Goal: Task Accomplishment & Management: Use online tool/utility

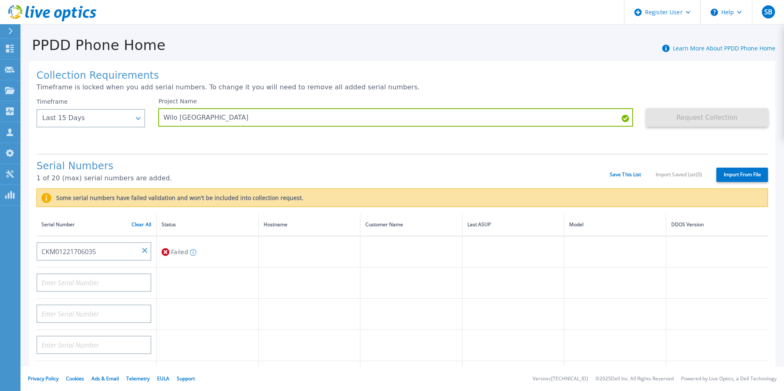
click at [144, 257] on input "CKM01221706035" at bounding box center [93, 251] width 115 height 18
click at [144, 248] on input "CKM01221706035" at bounding box center [93, 251] width 115 height 18
drag, startPoint x: 123, startPoint y: 248, endPoint x: 139, endPoint y: 250, distance: 16.1
click at [139, 250] on input "CKM01221706035" at bounding box center [93, 251] width 115 height 18
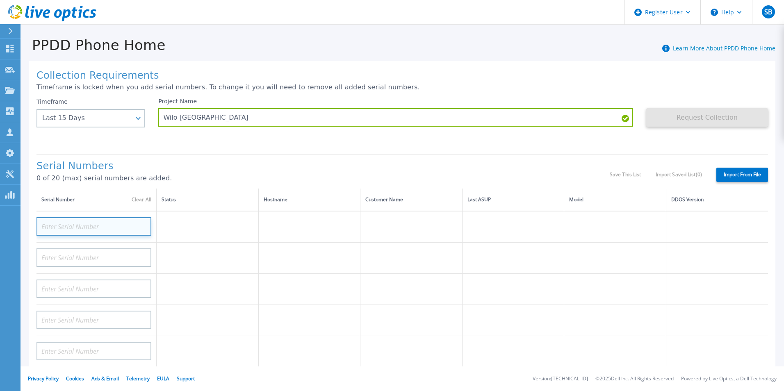
click at [106, 227] on input at bounding box center [93, 226] width 115 height 18
paste input "CKM00194301871"
type input "CKM00194301871"
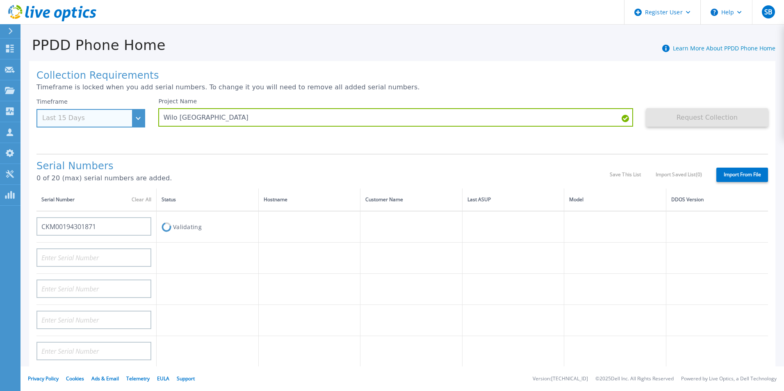
click at [135, 118] on div "Timeframe Last 15 Days" at bounding box center [90, 113] width 109 height 30
click at [275, 150] on div "Collection Requirements Timeframe is locked when you add serial numbers. To cha…" at bounding box center [402, 293] width 746 height 464
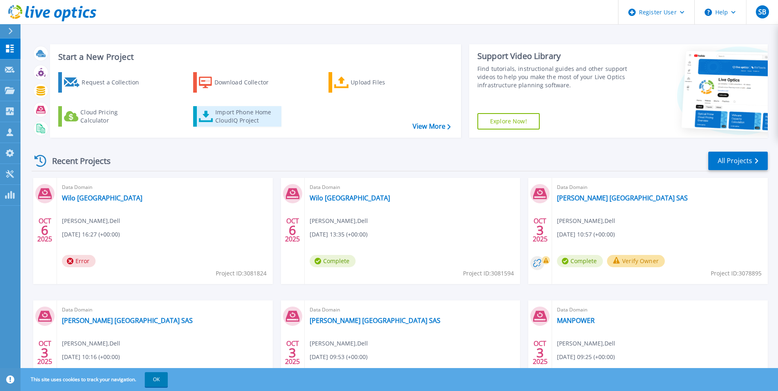
click at [246, 107] on link "Import Phone Home CloudIQ Project" at bounding box center [237, 116] width 88 height 21
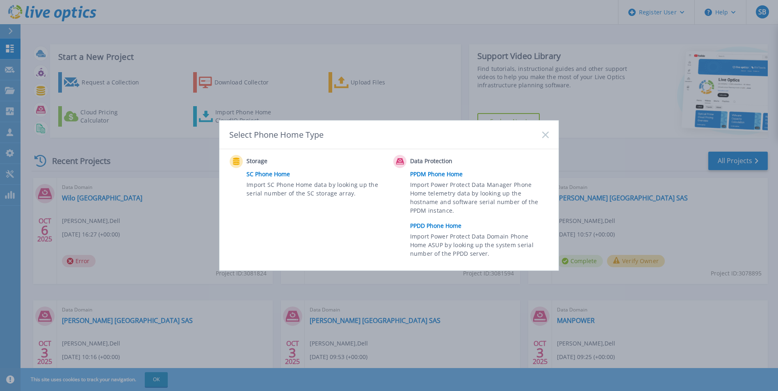
click at [427, 230] on link "PPDD Phone Home" at bounding box center [481, 226] width 143 height 12
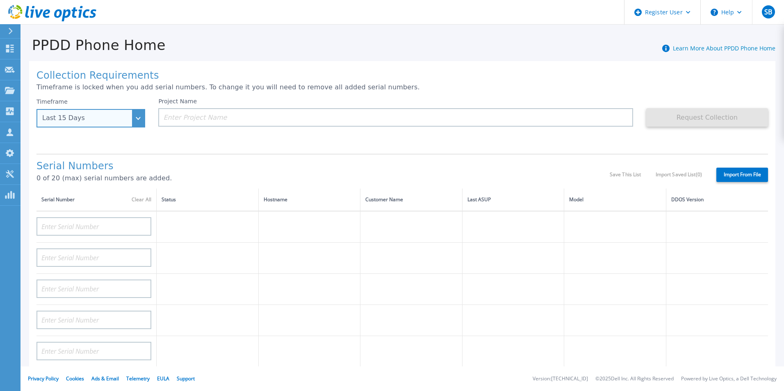
click at [129, 118] on div "Last 15 Days" at bounding box center [86, 117] width 88 height 7
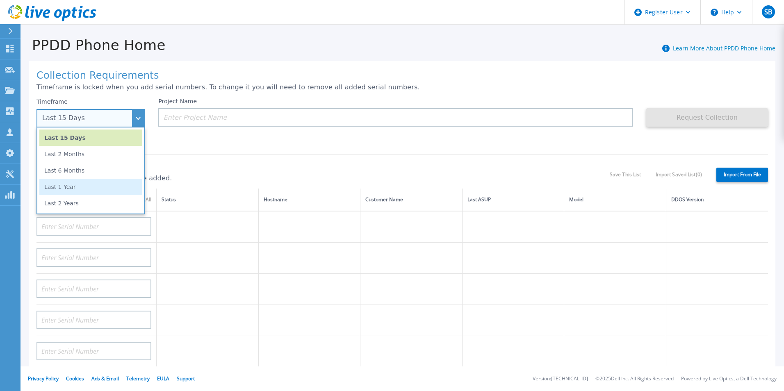
click at [116, 188] on li "Last 1 Year" at bounding box center [90, 187] width 103 height 16
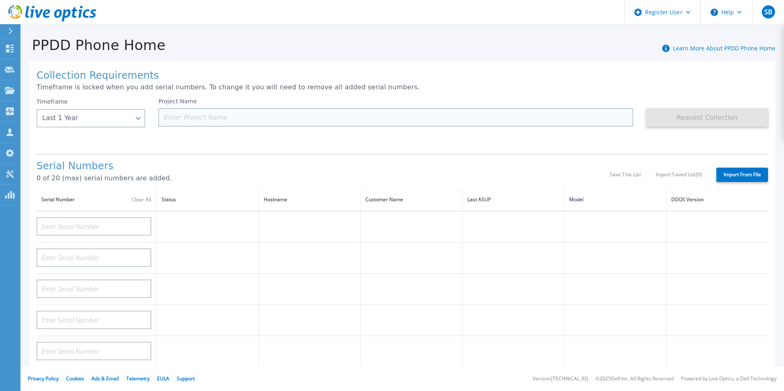
click at [223, 116] on input at bounding box center [395, 117] width 474 height 18
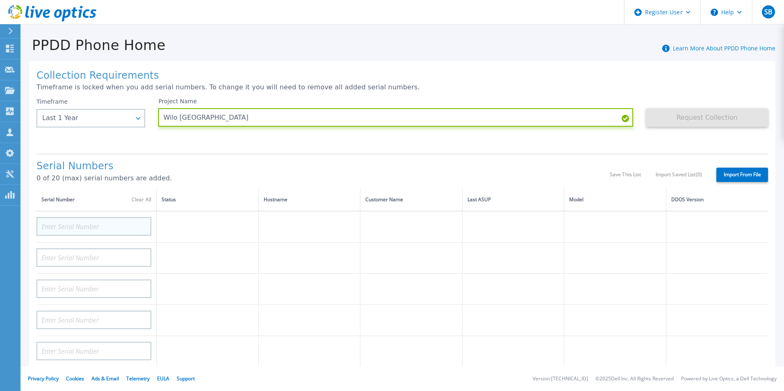
type input "Wilo [GEOGRAPHIC_DATA]"
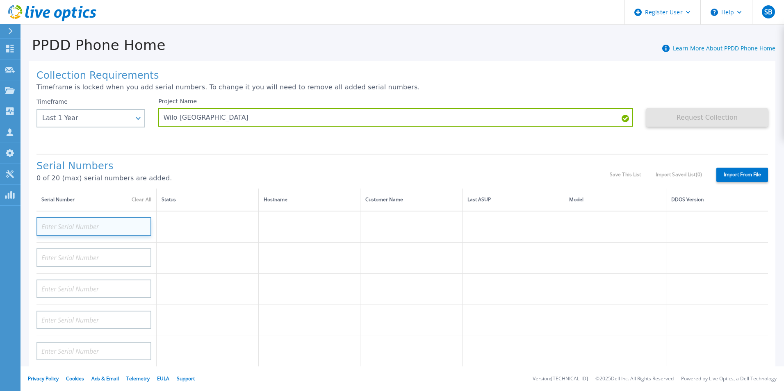
click at [113, 230] on input at bounding box center [93, 226] width 115 height 18
paste input "CKM00194301871"
type input "CKM00194301871"
click at [239, 173] on div "Serial Numbers 0 of 20 (max) serial numbers are added." at bounding box center [322, 175] width 573 height 28
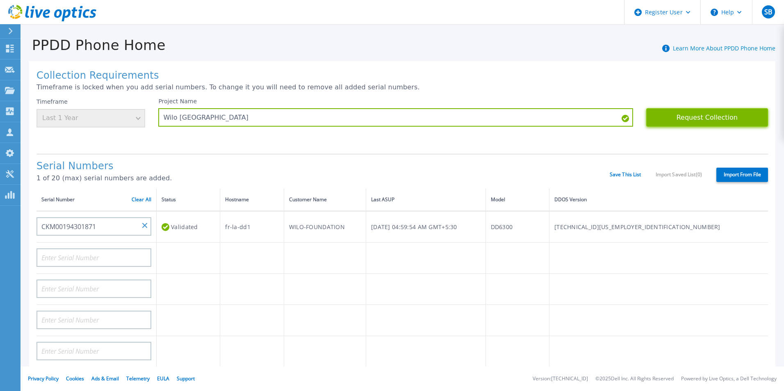
click at [711, 117] on button "Request Collection" at bounding box center [707, 117] width 122 height 18
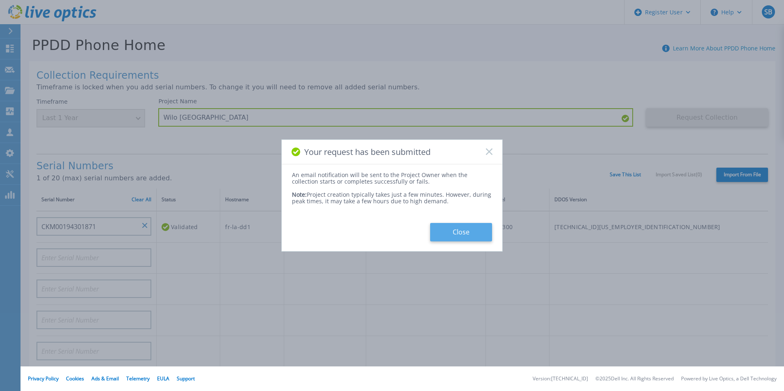
click at [462, 238] on button "Close" at bounding box center [461, 232] width 62 height 18
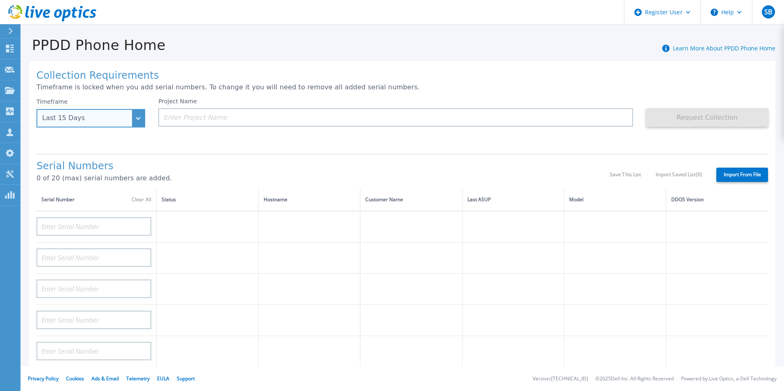
click at [135, 121] on div "Last 15 Days" at bounding box center [90, 118] width 109 height 18
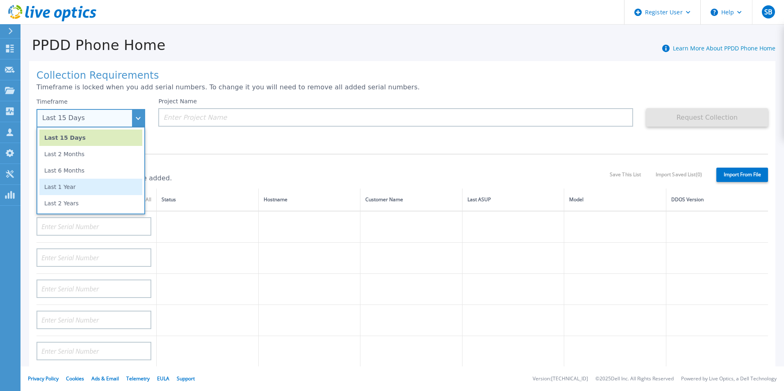
click at [116, 189] on li "Last 1 Year" at bounding box center [90, 187] width 103 height 16
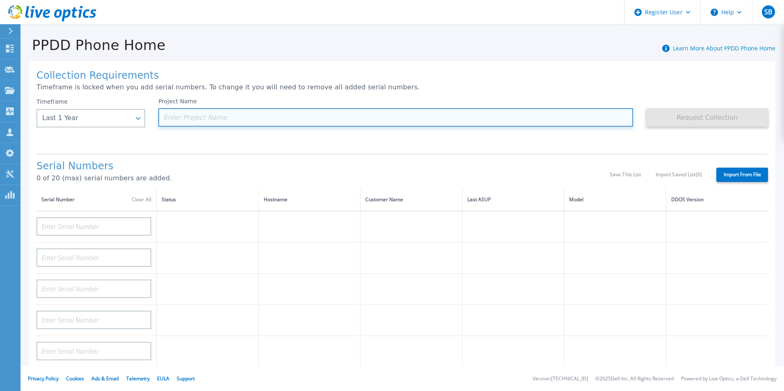
click at [248, 114] on input at bounding box center [395, 117] width 474 height 18
paste input "CKM00194501361"
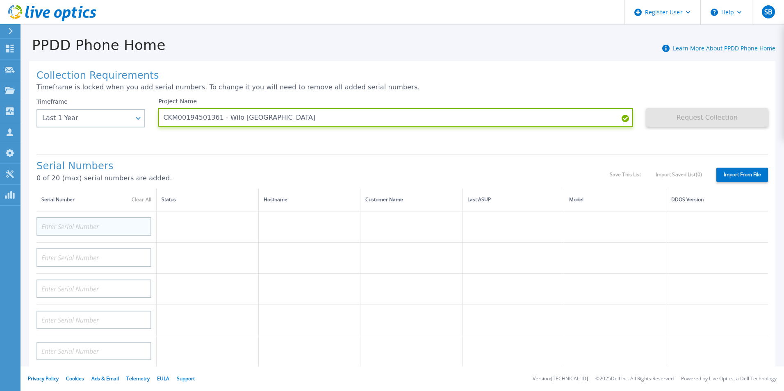
type input "CKM00194501361 - Wilo France"
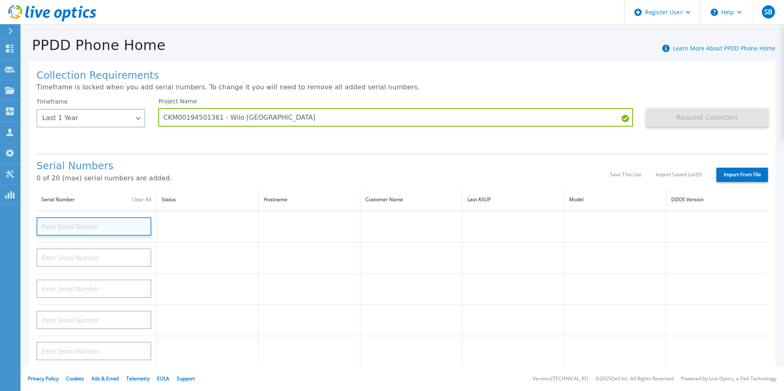
click at [81, 231] on input at bounding box center [93, 226] width 115 height 18
paste input "CKM00194501361"
type input "CKM00194501361"
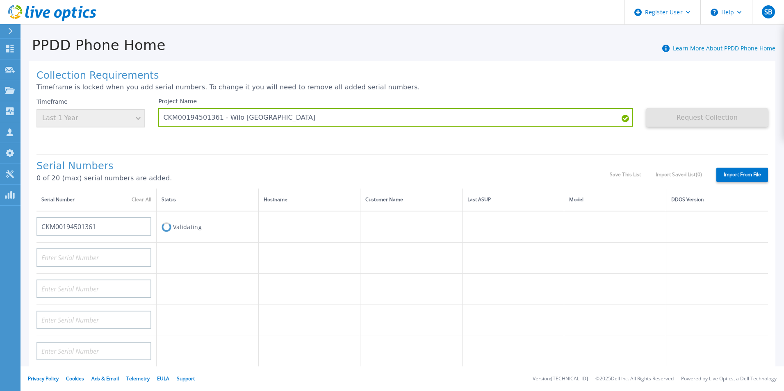
click at [241, 152] on div "Collection Requirements Timeframe is locked when you add serial numbers. To cha…" at bounding box center [402, 293] width 746 height 464
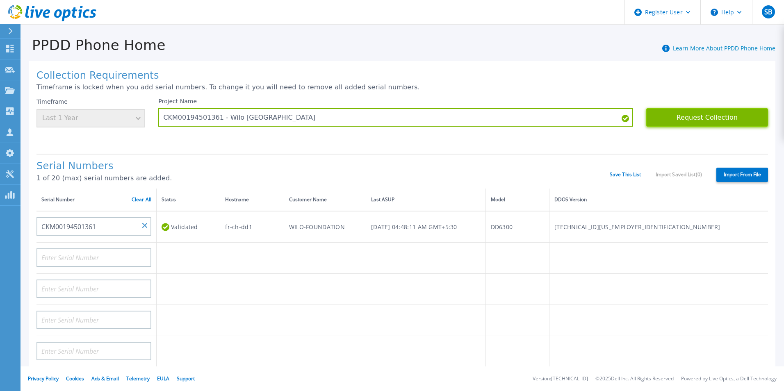
click at [729, 116] on button "Request Collection" at bounding box center [707, 117] width 122 height 18
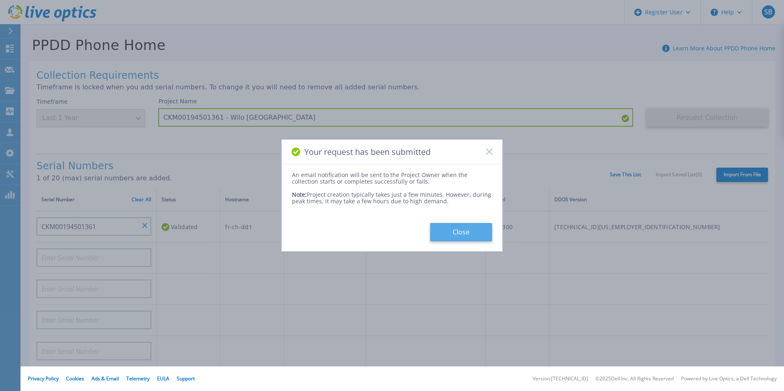
click at [474, 234] on button "Close" at bounding box center [461, 232] width 62 height 18
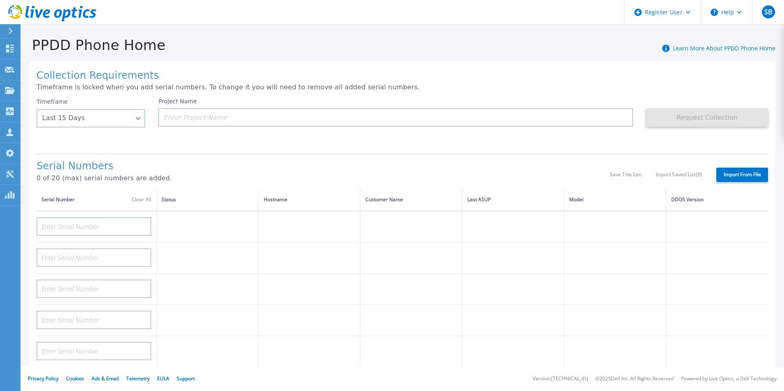
click at [565, 80] on h1 "Collection Requirements" at bounding box center [401, 75] width 731 height 11
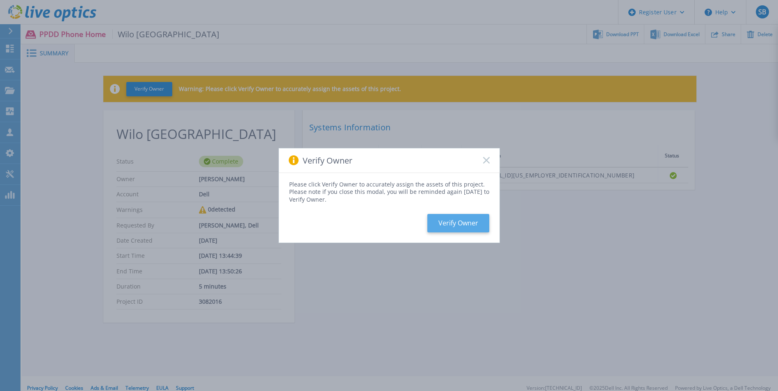
click at [438, 221] on button "Verify Owner" at bounding box center [458, 223] width 62 height 18
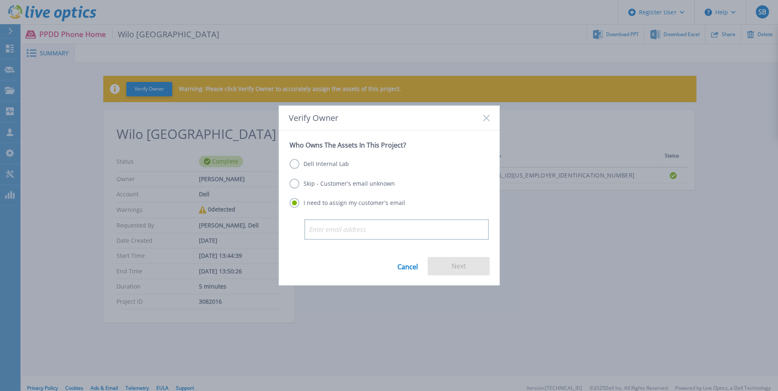
click at [293, 163] on label "Dell Internal Lab" at bounding box center [318, 164] width 59 height 10
click at [0, 0] on input "Dell Internal Lab" at bounding box center [0, 0] width 0 height 0
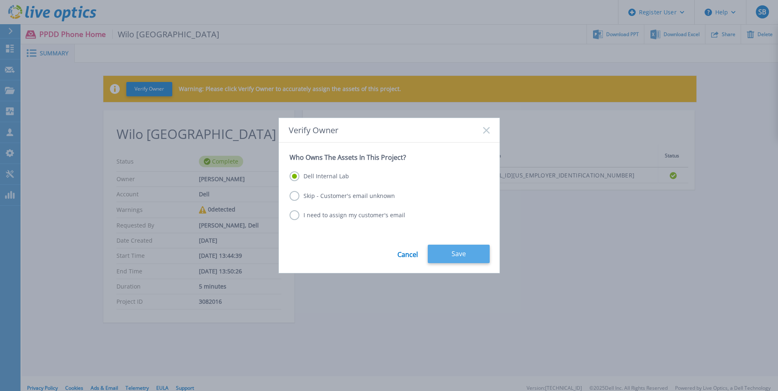
click at [461, 246] on button "Save" at bounding box center [459, 254] width 62 height 18
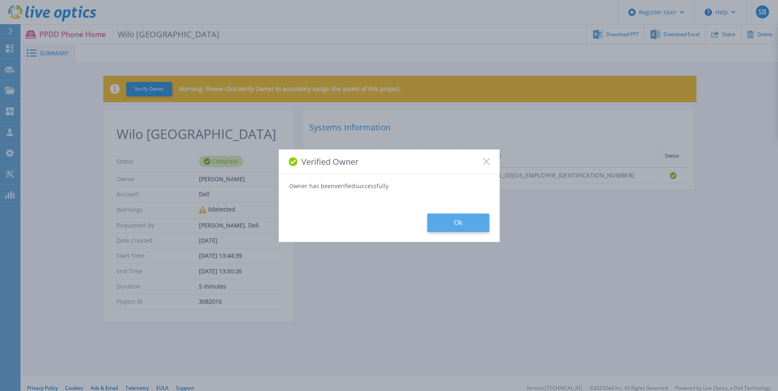
click at [472, 219] on button "Ok" at bounding box center [458, 223] width 62 height 18
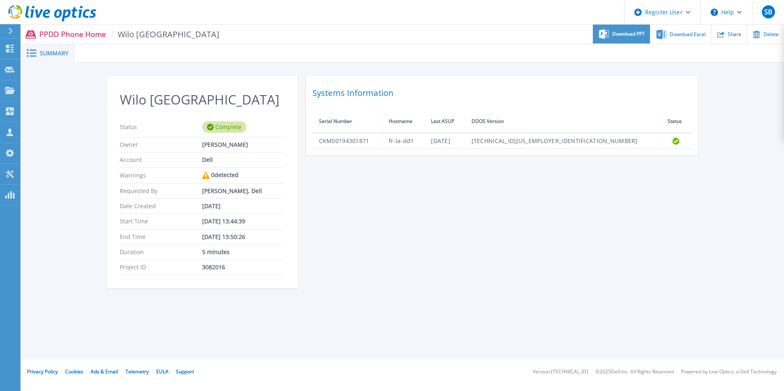
click at [628, 38] on div "Download PPT" at bounding box center [621, 34] width 57 height 19
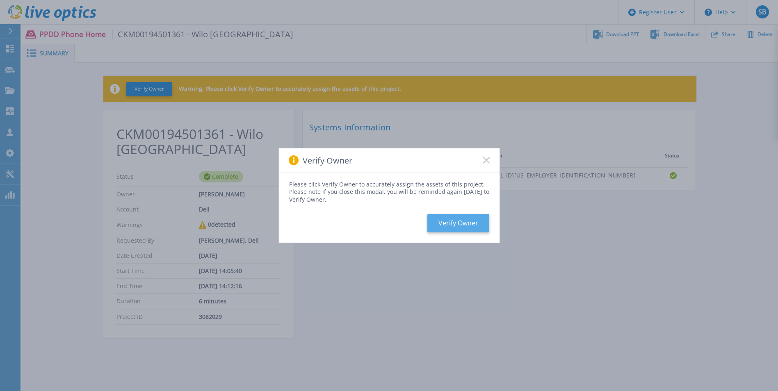
click at [464, 222] on button "Verify Owner" at bounding box center [458, 223] width 62 height 18
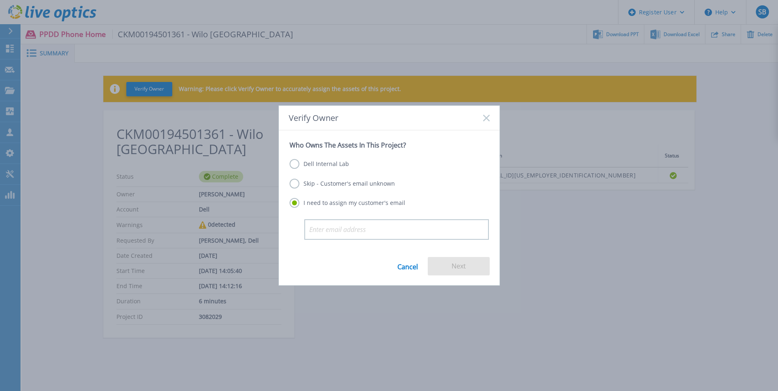
click at [300, 167] on label "Dell Internal Lab" at bounding box center [318, 164] width 59 height 10
click at [0, 0] on input "Dell Internal Lab" at bounding box center [0, 0] width 0 height 0
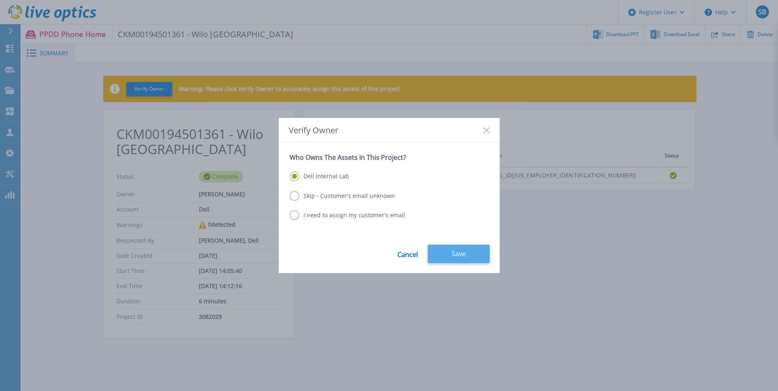
click at [481, 253] on button "Save" at bounding box center [459, 254] width 62 height 18
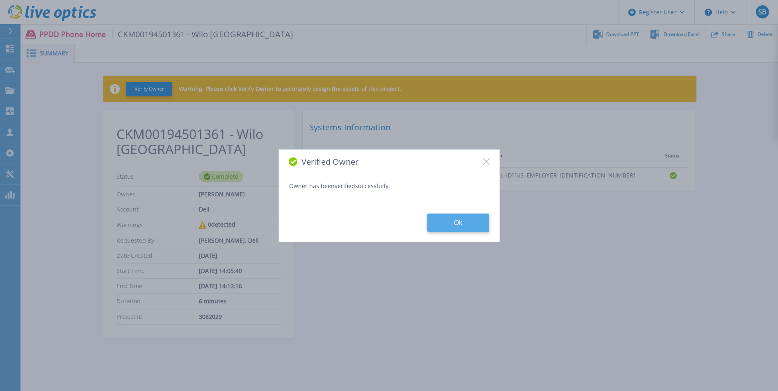
click at [472, 219] on button "Ok" at bounding box center [458, 223] width 62 height 18
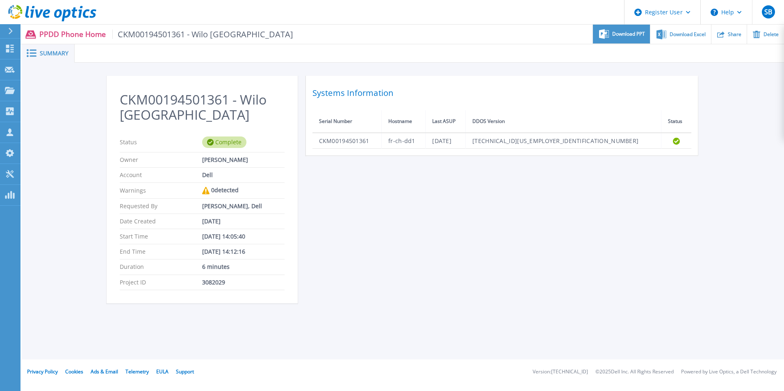
click at [621, 39] on div "Download PPT" at bounding box center [621, 34] width 57 height 19
click at [737, 207] on div "CKM00194501361 - Wilo France Status Complete Owner Shambhavi Bhagat Account Del…" at bounding box center [403, 194] width 762 height 263
click at [637, 34] on span "Download PPT" at bounding box center [628, 34] width 33 height 5
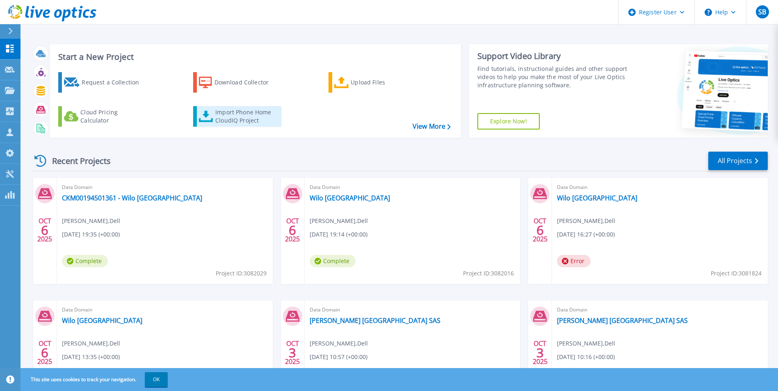
click at [237, 125] on link "Import Phone Home CloudIQ Project" at bounding box center [237, 116] width 88 height 21
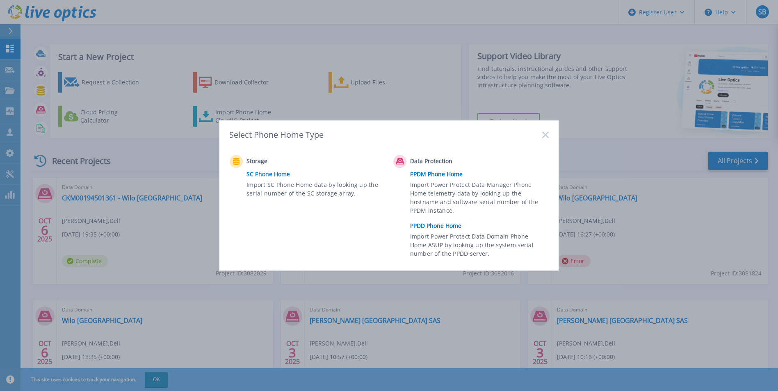
click at [437, 226] on link "PPDD Phone Home" at bounding box center [481, 226] width 143 height 12
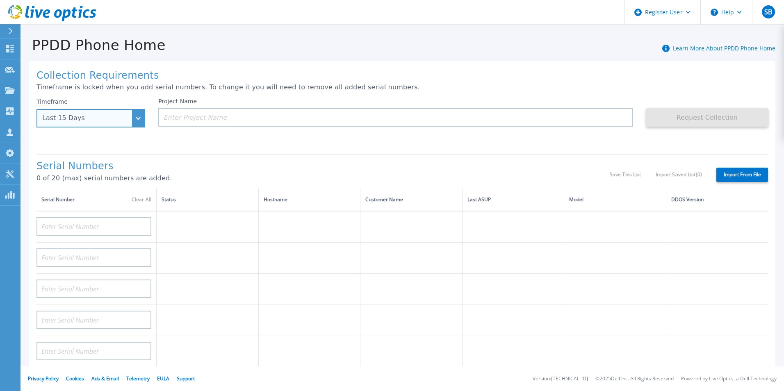
click at [128, 116] on div "Last 15 Days" at bounding box center [86, 117] width 88 height 7
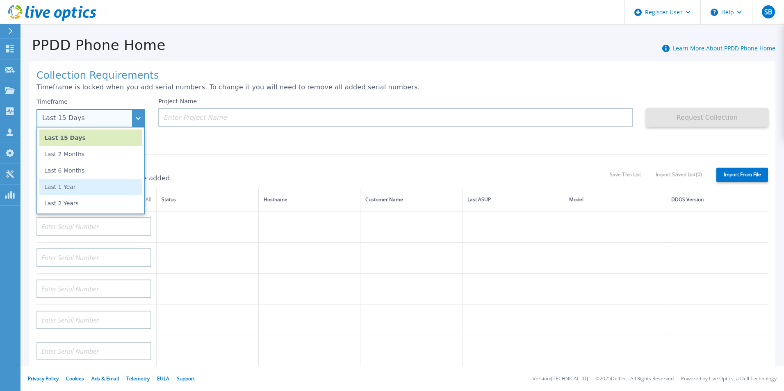
click at [105, 187] on li "Last 1 Year" at bounding box center [90, 187] width 103 height 16
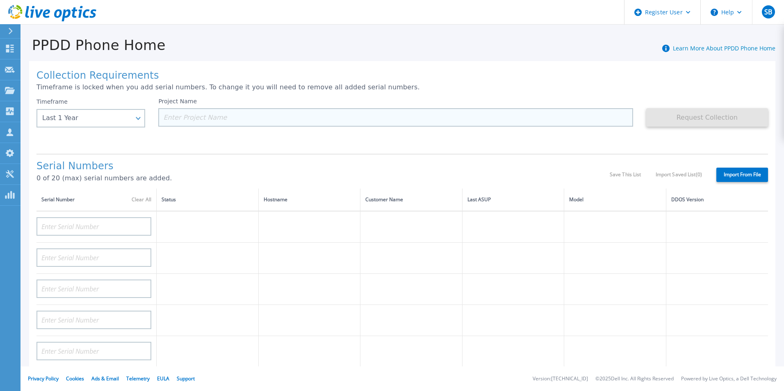
click at [244, 118] on input at bounding box center [395, 117] width 474 height 18
paste input "CKM00183501564"
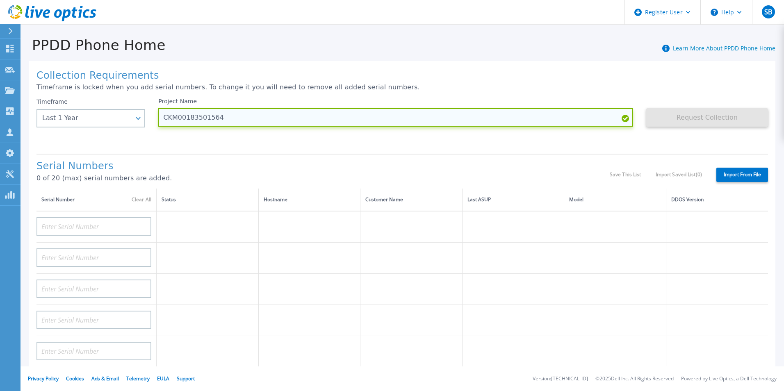
click at [164, 118] on input "CKM00183501564" at bounding box center [395, 117] width 474 height 18
click at [162, 119] on input "CKM00183501564" at bounding box center [395, 117] width 474 height 18
type input "Wilo France - CKM00183501564"
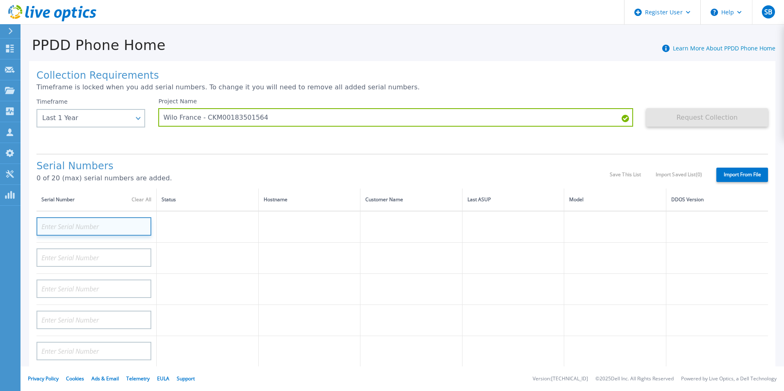
click at [98, 226] on input at bounding box center [93, 226] width 115 height 18
type input "v"
paste input "CKM00183501564"
type input "CKM00183501564"
click at [218, 139] on div "Project Name Wilo [GEOGRAPHIC_DATA] - CKM00183501564" at bounding box center [402, 122] width 488 height 49
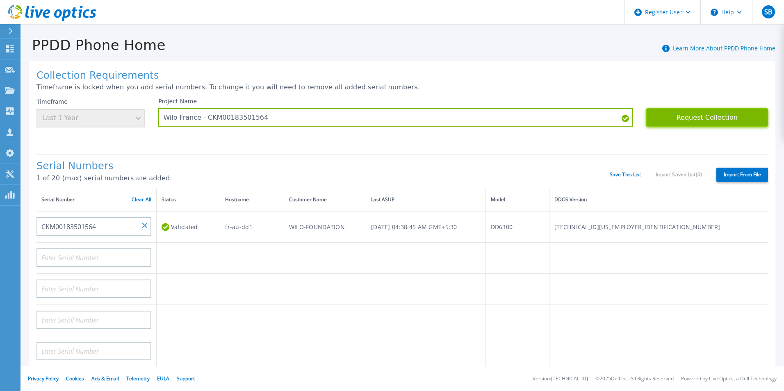
click at [723, 120] on button "Request Collection" at bounding box center [707, 117] width 122 height 18
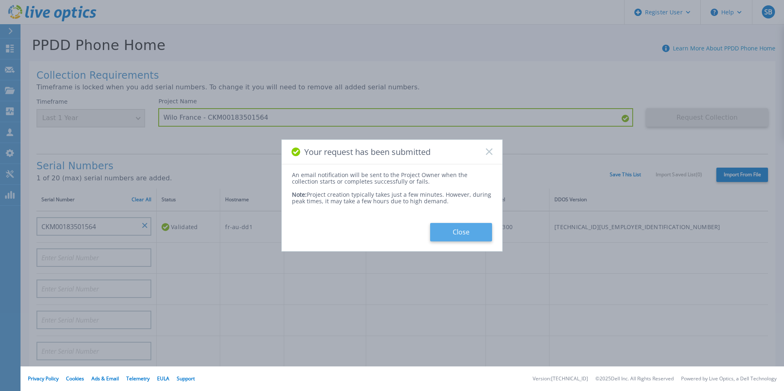
click at [478, 234] on button "Close" at bounding box center [461, 232] width 62 height 18
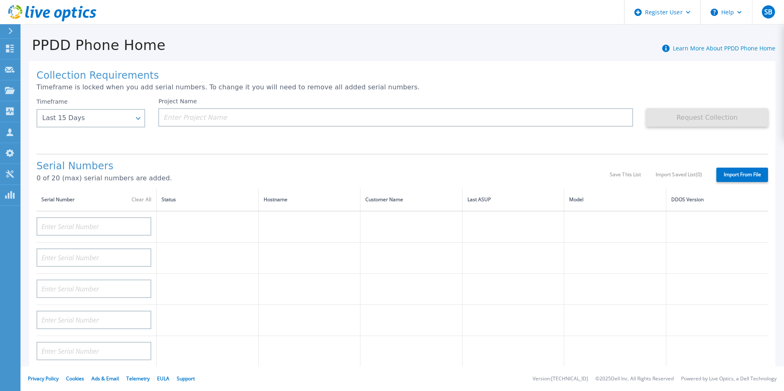
click at [318, 50] on div "PPDD Phone Home Learn More About PPDD Phone Home" at bounding box center [398, 40] width 755 height 25
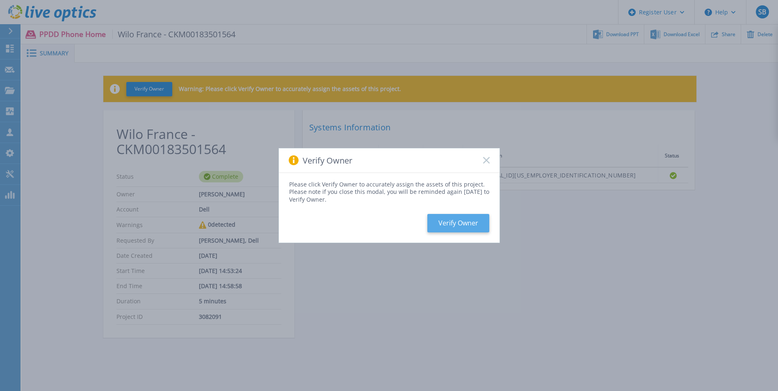
click at [463, 223] on button "Verify Owner" at bounding box center [458, 223] width 62 height 18
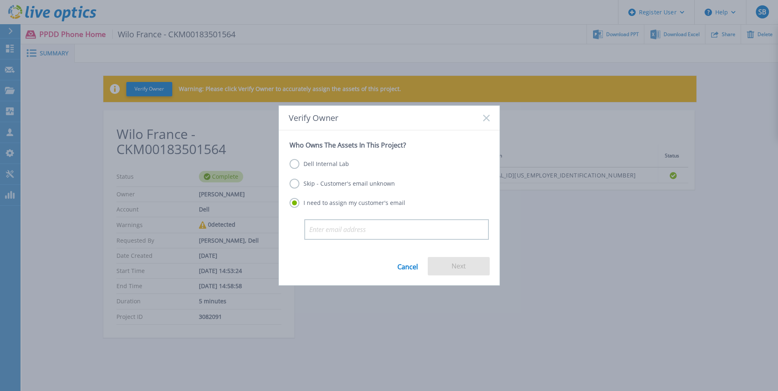
click at [295, 163] on label "Dell Internal Lab" at bounding box center [318, 164] width 59 height 10
click at [0, 0] on input "Dell Internal Lab" at bounding box center [0, 0] width 0 height 0
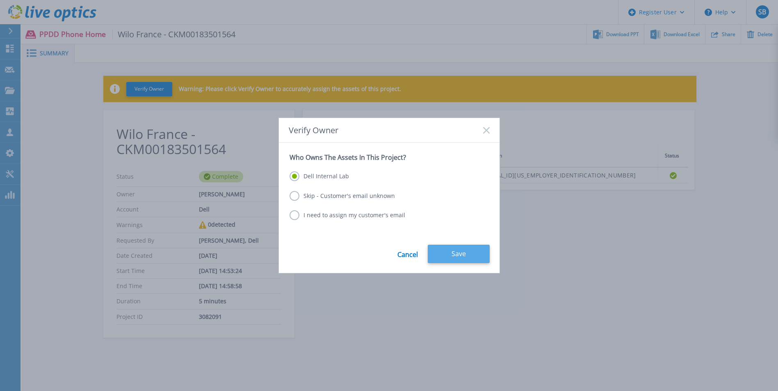
click at [478, 253] on button "Save" at bounding box center [459, 254] width 62 height 18
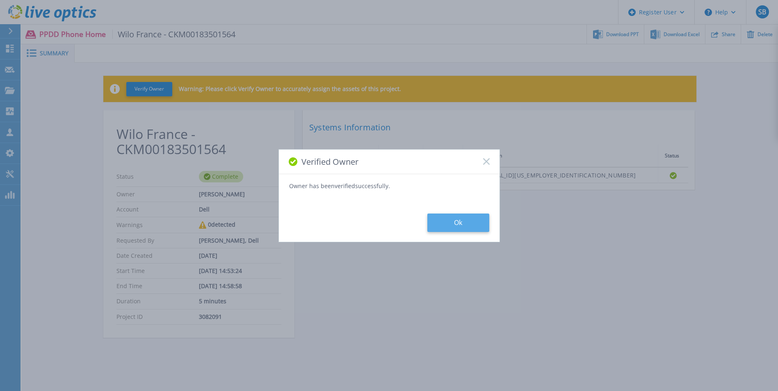
click at [460, 220] on button "Ok" at bounding box center [458, 223] width 62 height 18
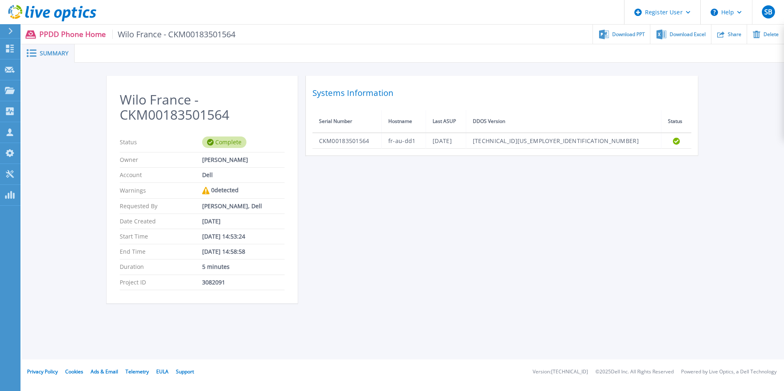
click at [474, 70] on div "Wilo France - CKM00183501564 Status Complete Owner Shambhavi Bhagat Account Del…" at bounding box center [403, 194] width 762 height 263
